Goal: Transaction & Acquisition: Obtain resource

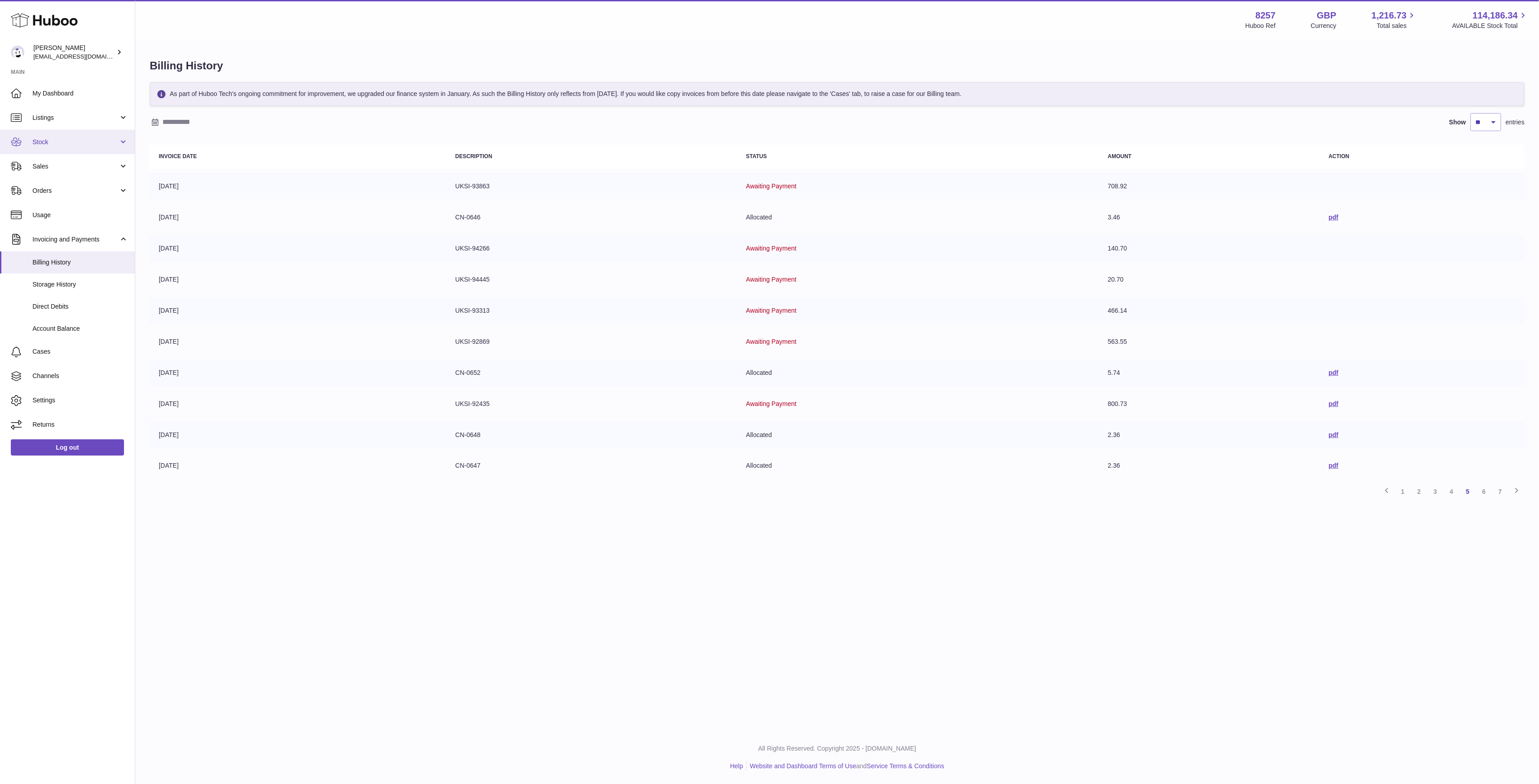
drag, startPoint x: 0, startPoint y: 0, endPoint x: 84, endPoint y: 136, distance: 159.8
click at [84, 136] on link "Stock" at bounding box center [68, 142] width 135 height 24
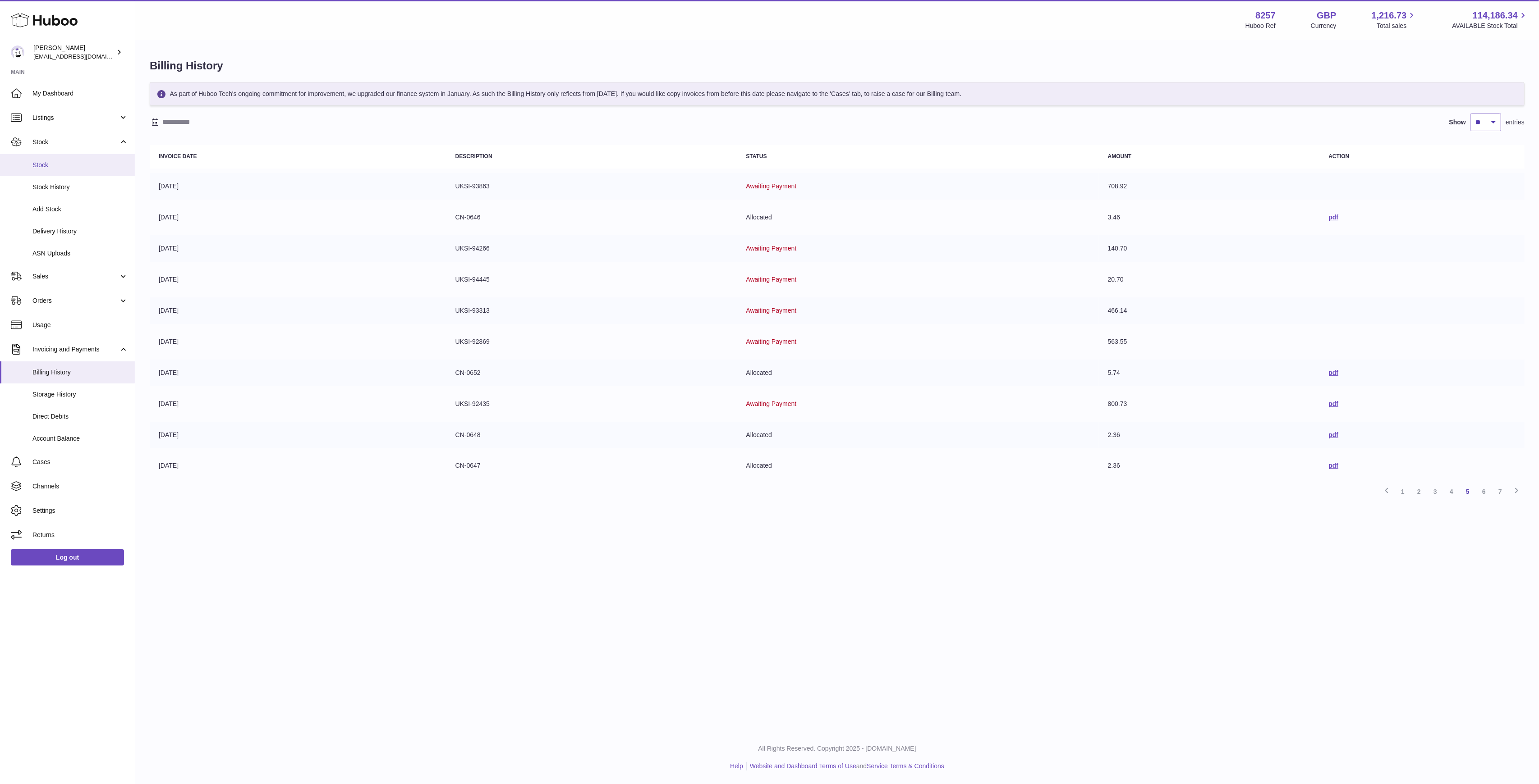
click at [67, 161] on span "Stock" at bounding box center [80, 165] width 96 height 8
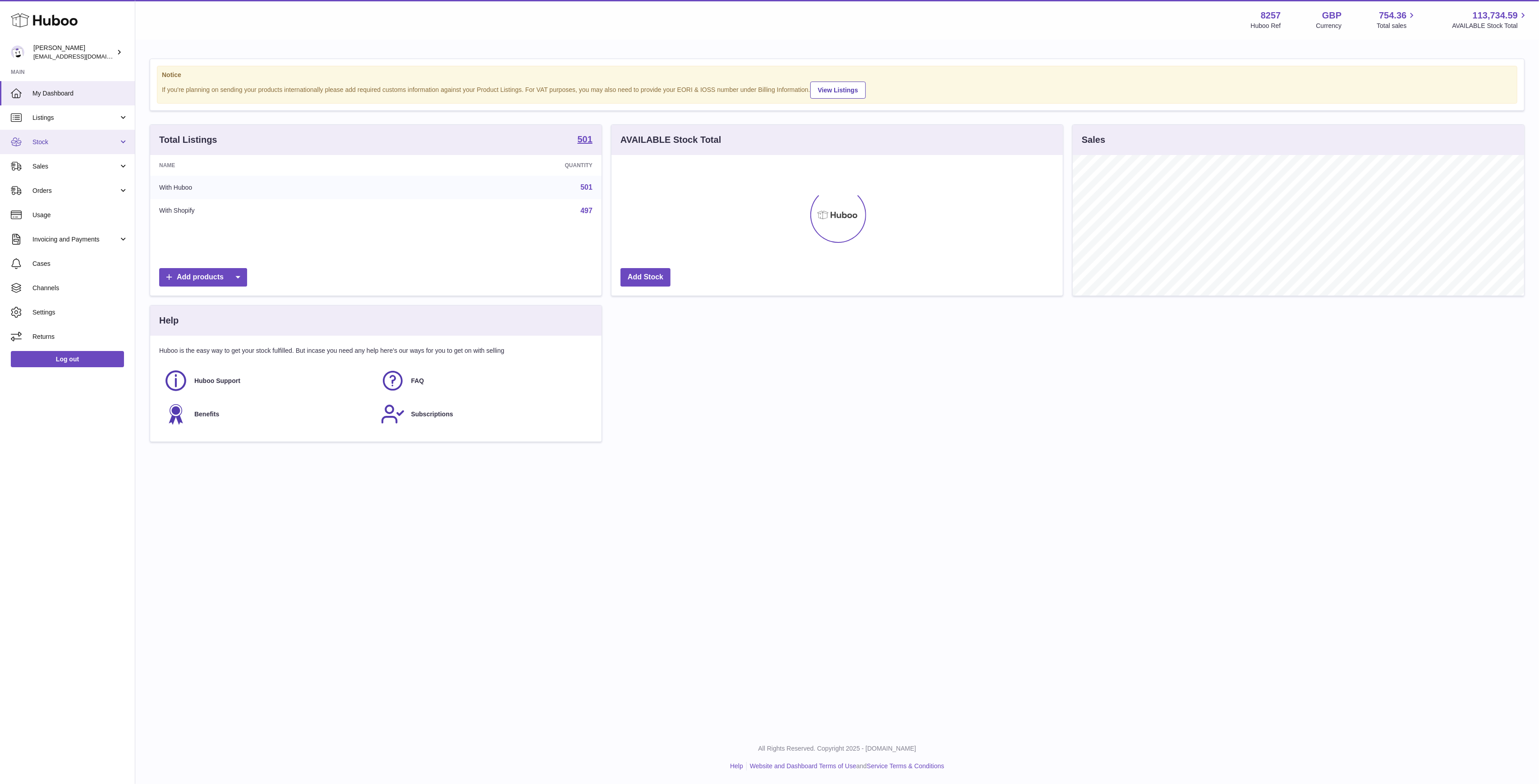
scroll to position [450532, 450472]
click at [73, 139] on span "Stock" at bounding box center [75, 142] width 86 height 8
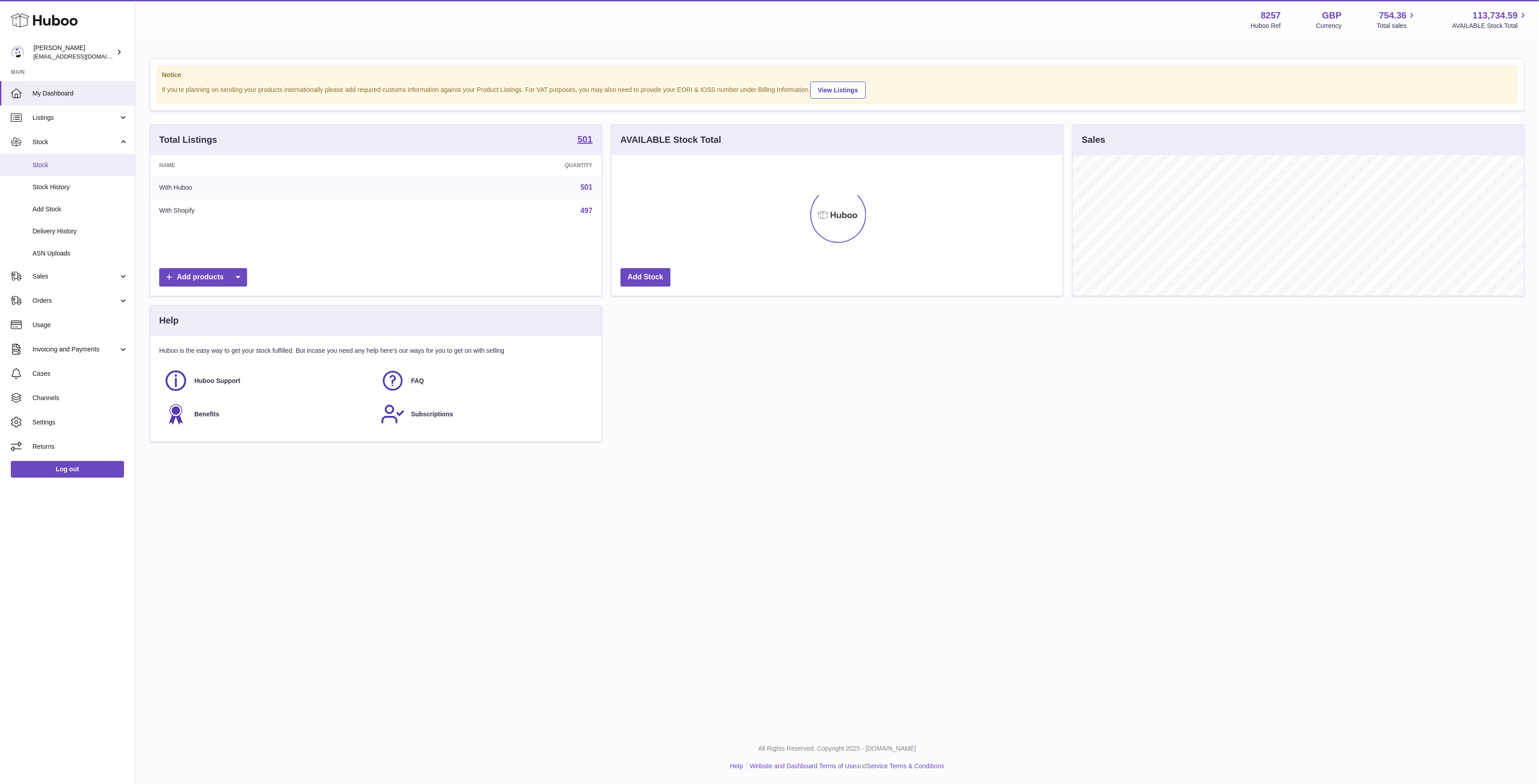
scroll to position [140, 452]
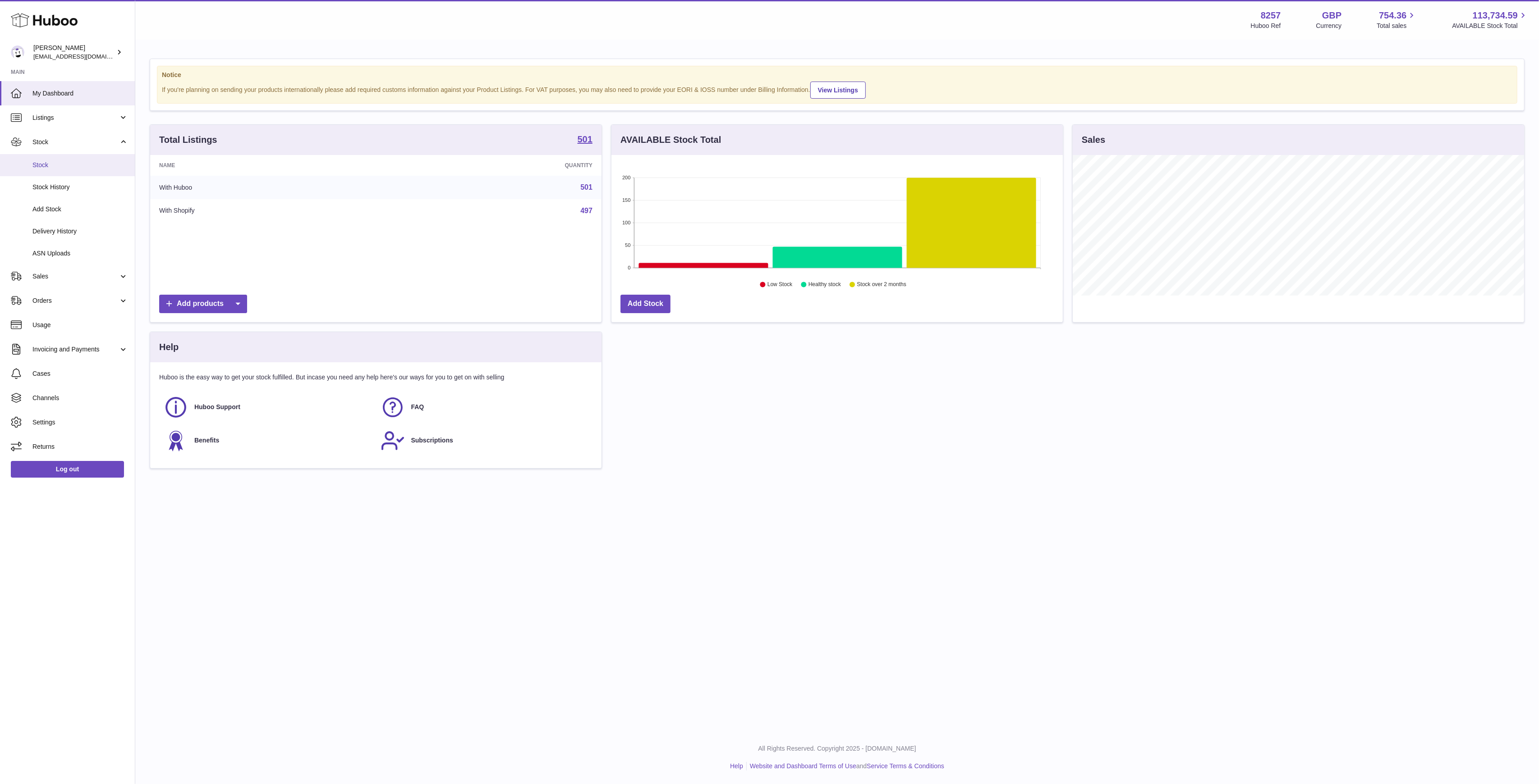
click at [51, 168] on span "Stock" at bounding box center [80, 165] width 96 height 8
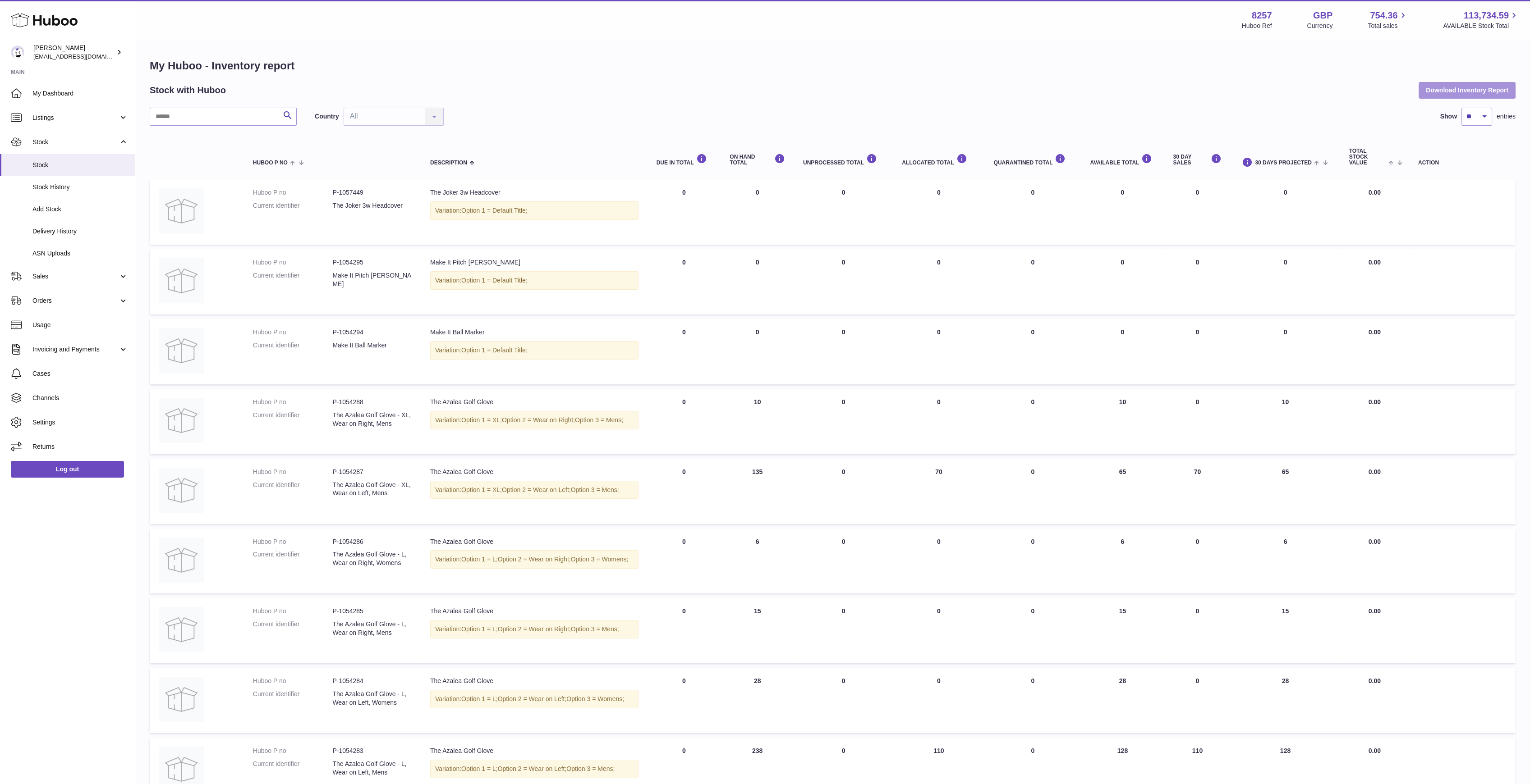
click at [1460, 98] on button "Download Inventory Report" at bounding box center [1467, 90] width 97 height 16
